Goal: Check status: Check status

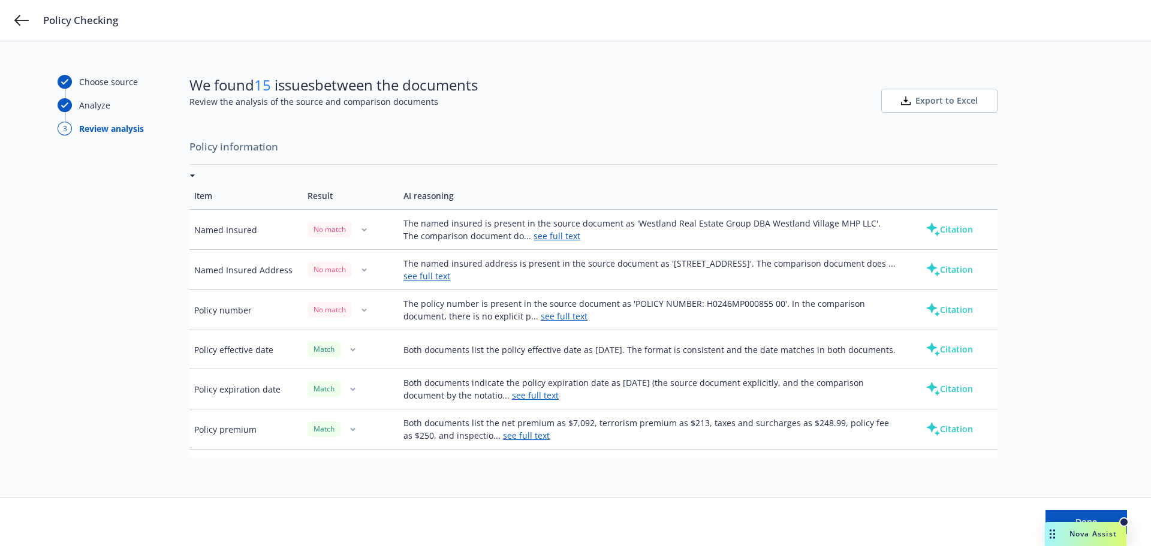
scroll to position [240, 0]
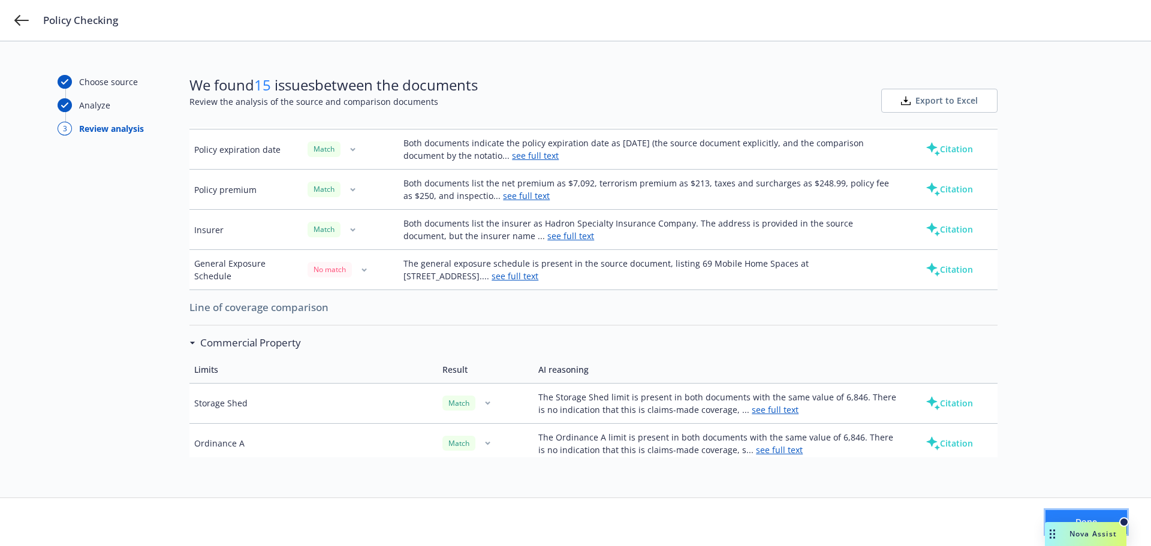
click at [1087, 512] on button "Done" at bounding box center [1086, 522] width 82 height 24
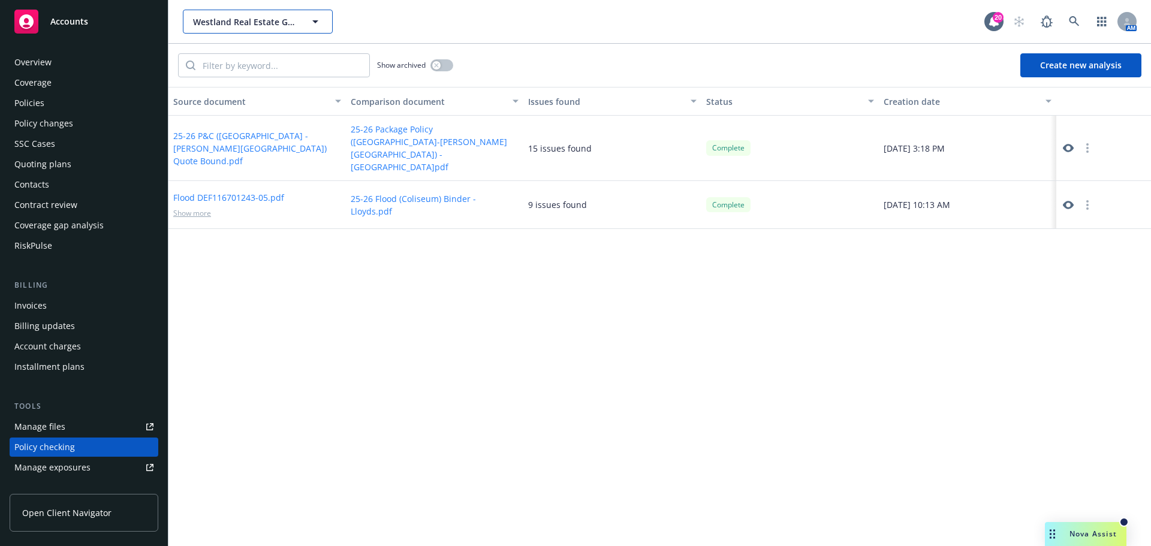
click at [224, 19] on span "Westland Real Estate Group" at bounding box center [245, 22] width 104 height 13
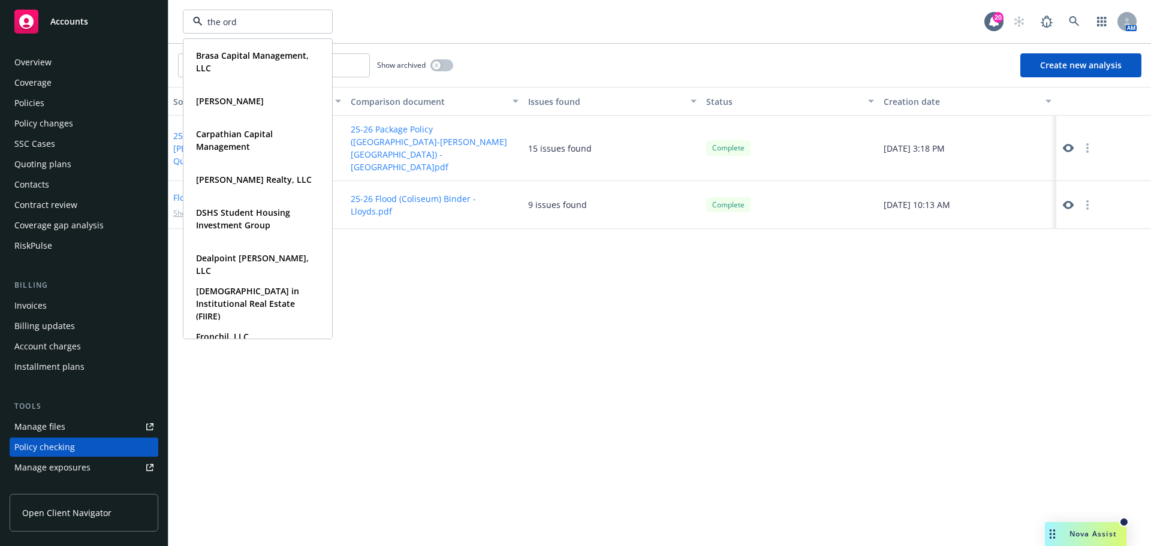
type input "the orde"
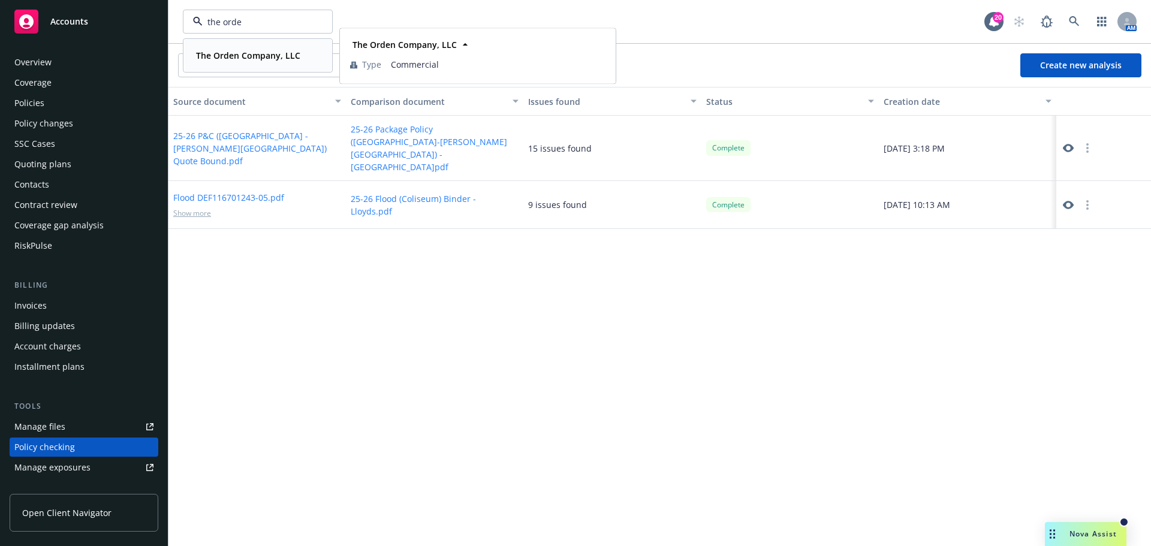
click at [254, 61] on span "The Orden Company, LLC" at bounding box center [248, 55] width 104 height 13
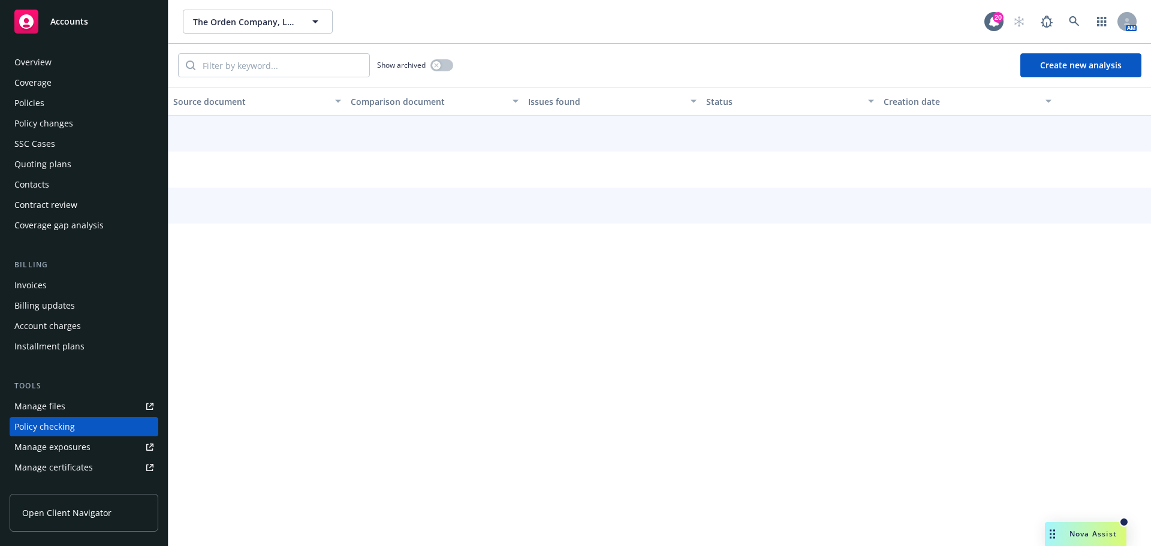
click at [58, 73] on div "Overview Coverage Policies Policy changes SSC Cases Quoting plans Contacts Cont…" at bounding box center [84, 144] width 149 height 182
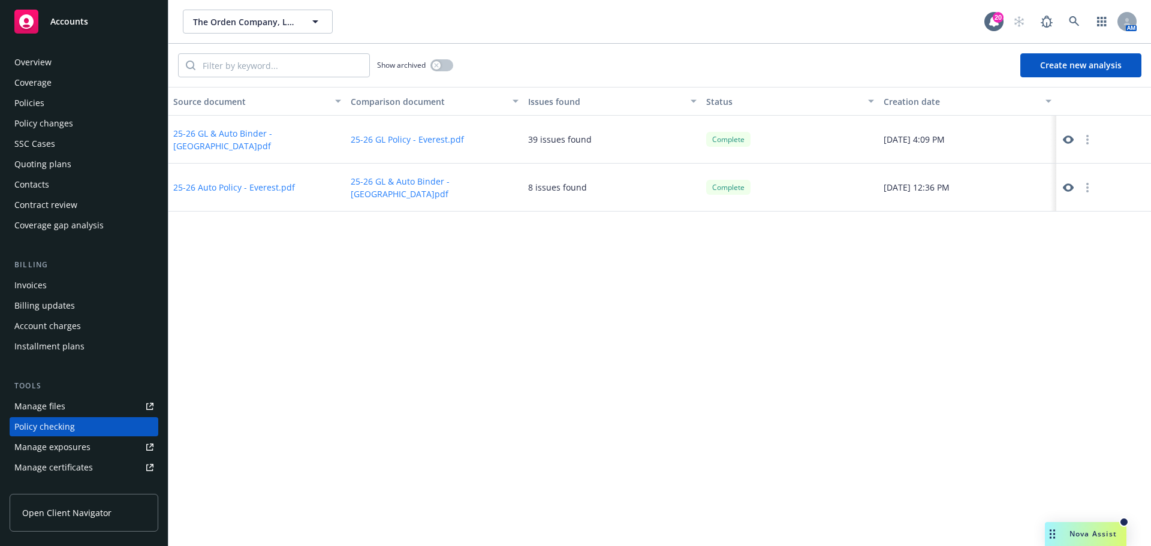
click at [53, 59] on div "Overview" at bounding box center [83, 62] width 139 height 19
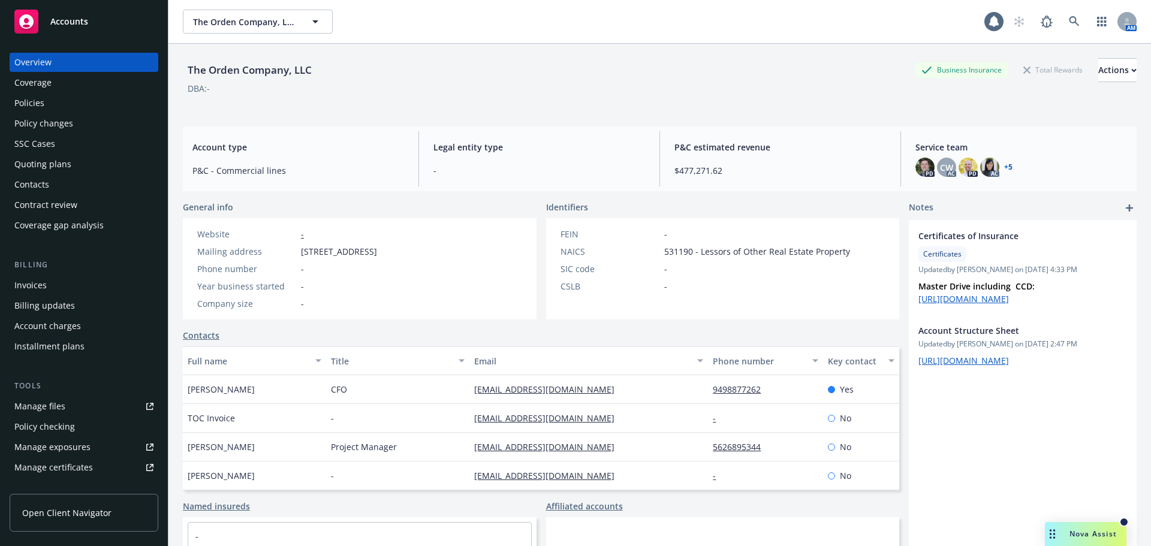
scroll to position [98, 0]
